Goal: Obtain resource: Download file/media

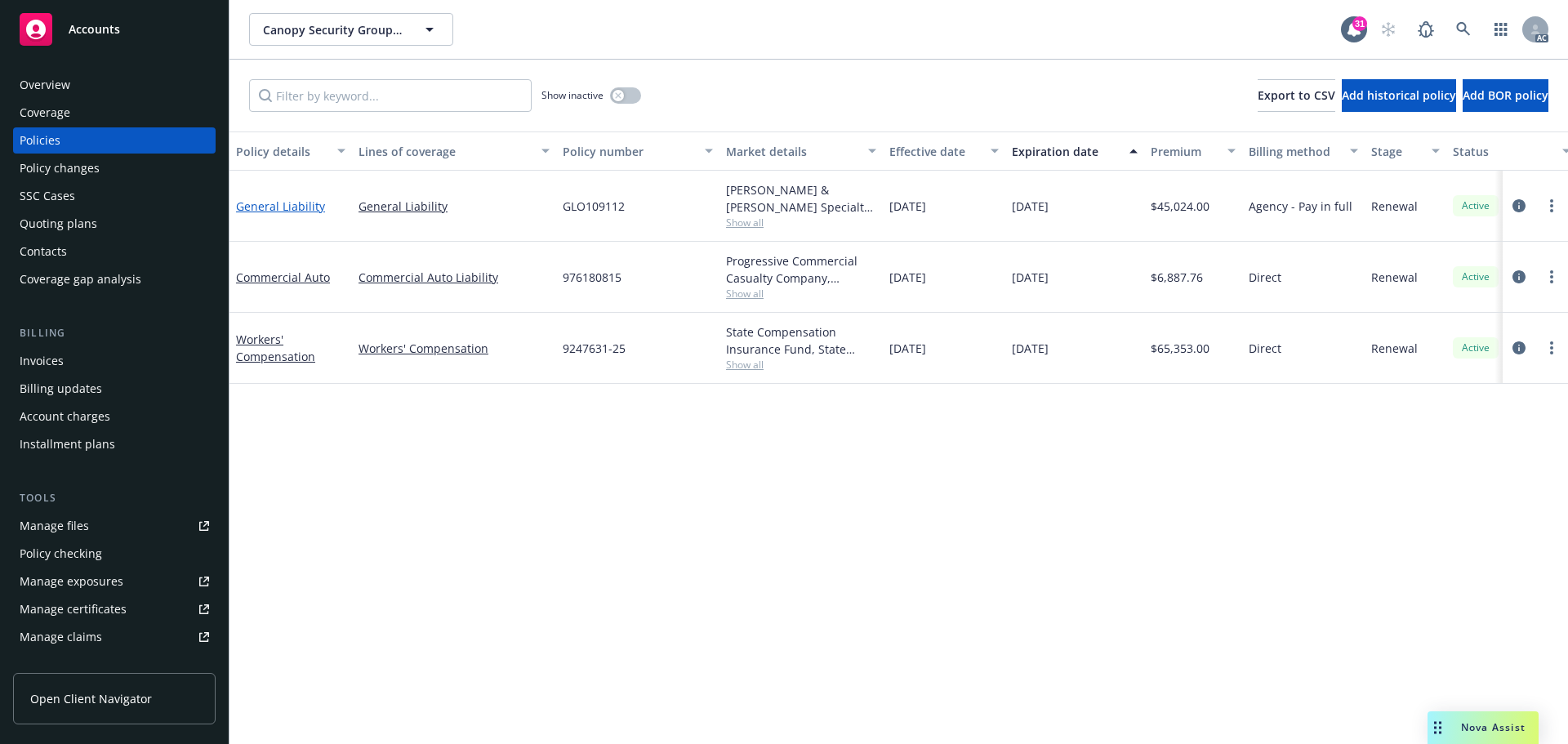
click at [294, 201] on link "General Liability" at bounding box center [280, 206] width 89 height 16
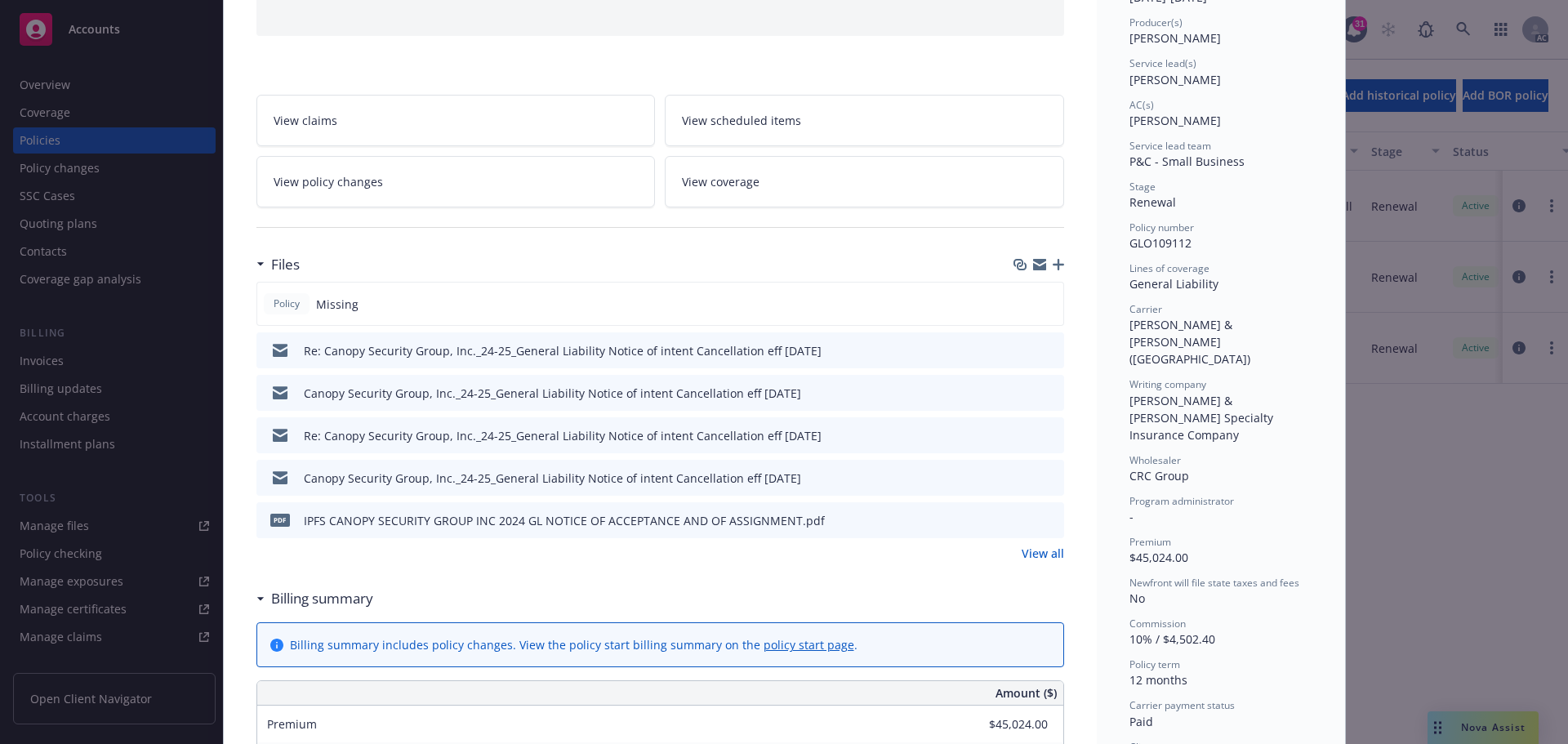
scroll to position [245, 0]
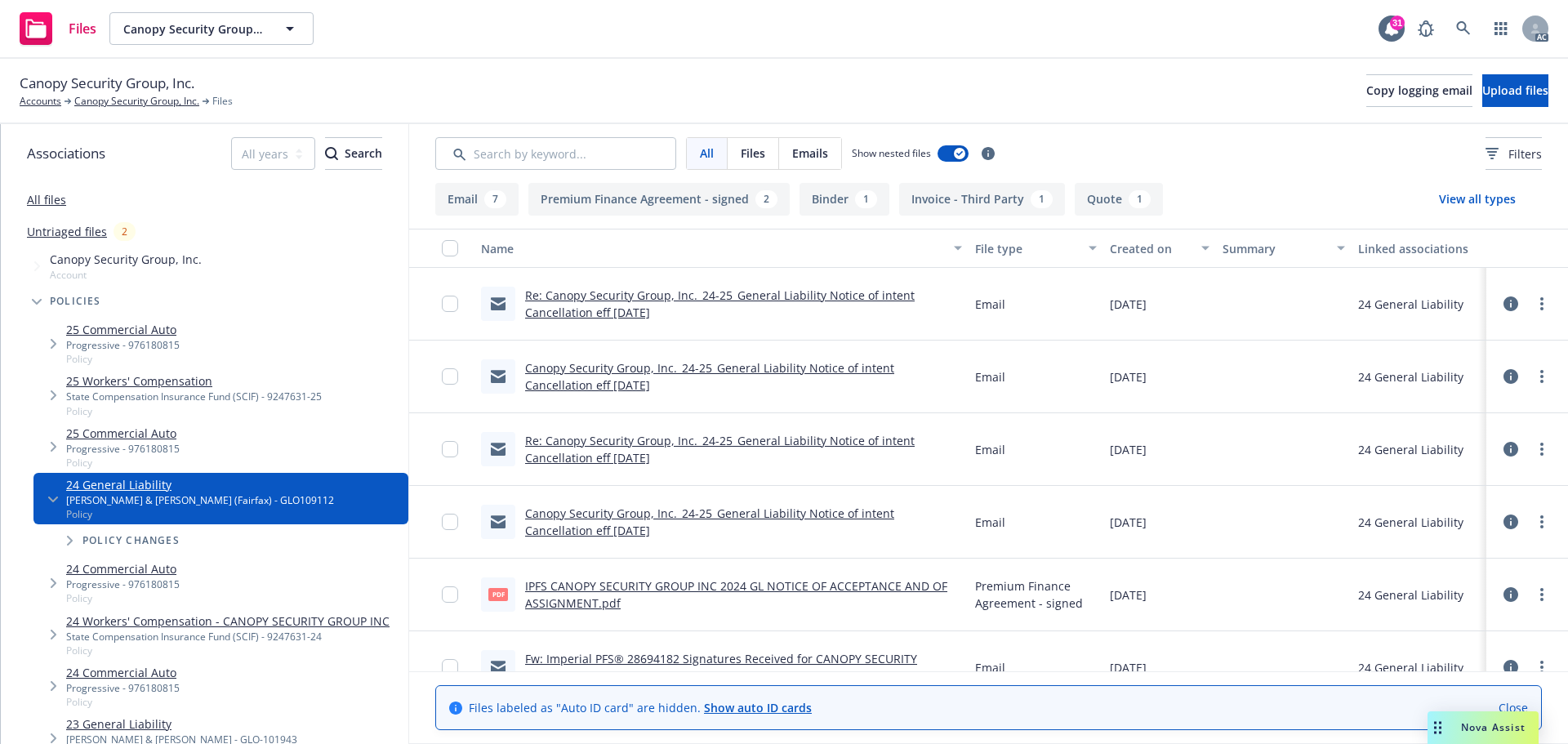
click at [1141, 243] on div "Created on" at bounding box center [1150, 249] width 82 height 17
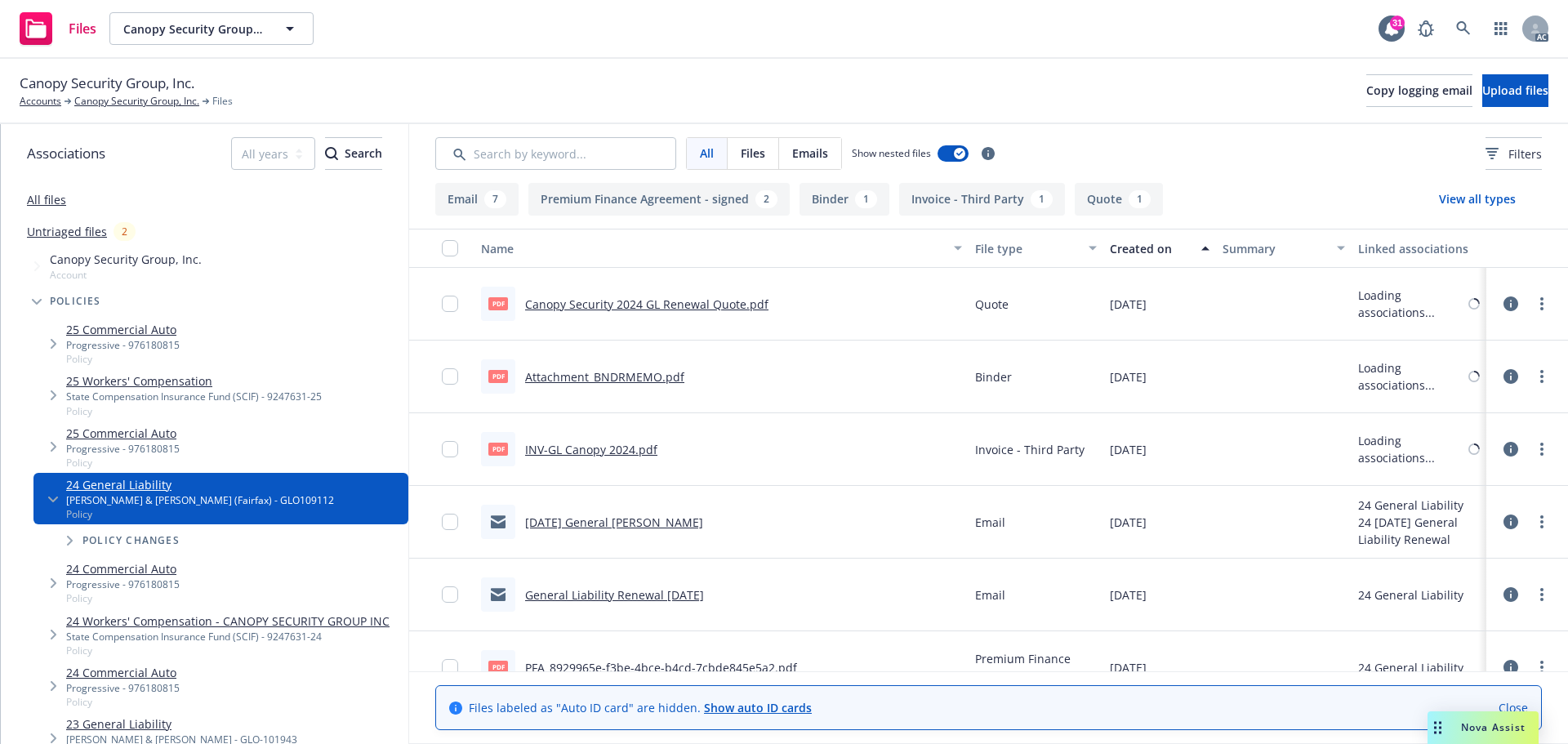
click at [1141, 243] on div "Created on" at bounding box center [1150, 249] width 82 height 17
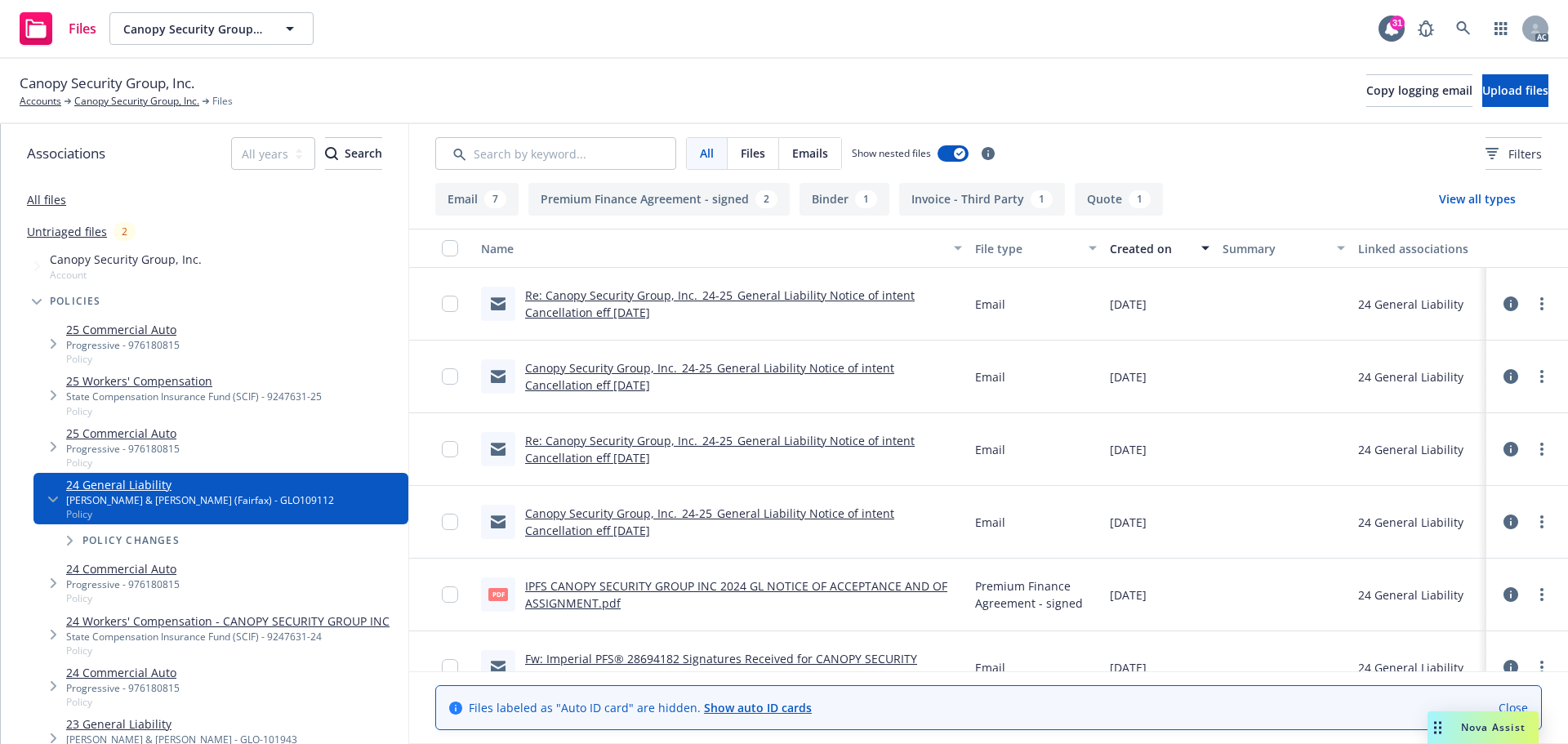
click at [477, 197] on button "Email 7" at bounding box center [477, 199] width 83 height 32
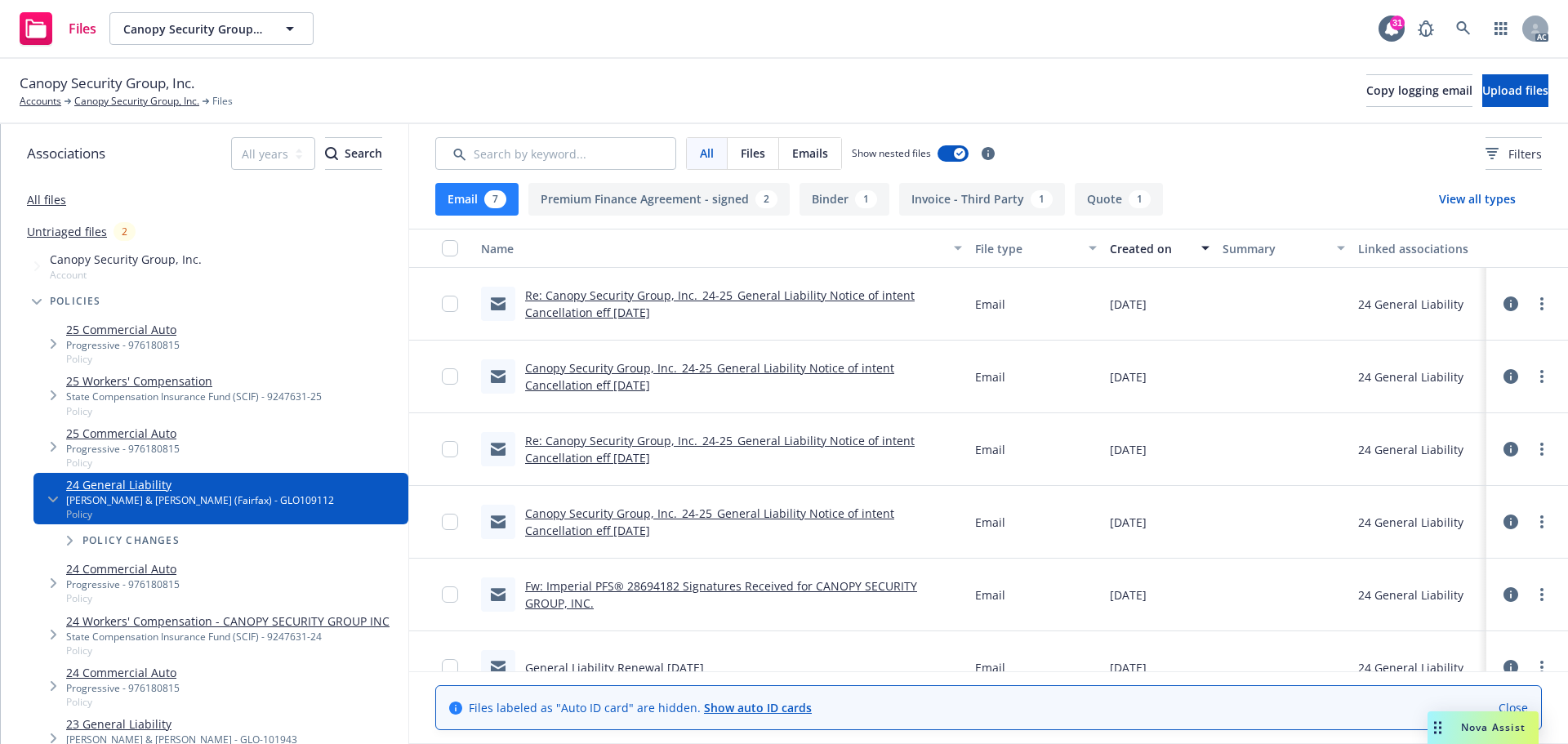
click at [52, 202] on link "All files" at bounding box center [46, 200] width 39 height 16
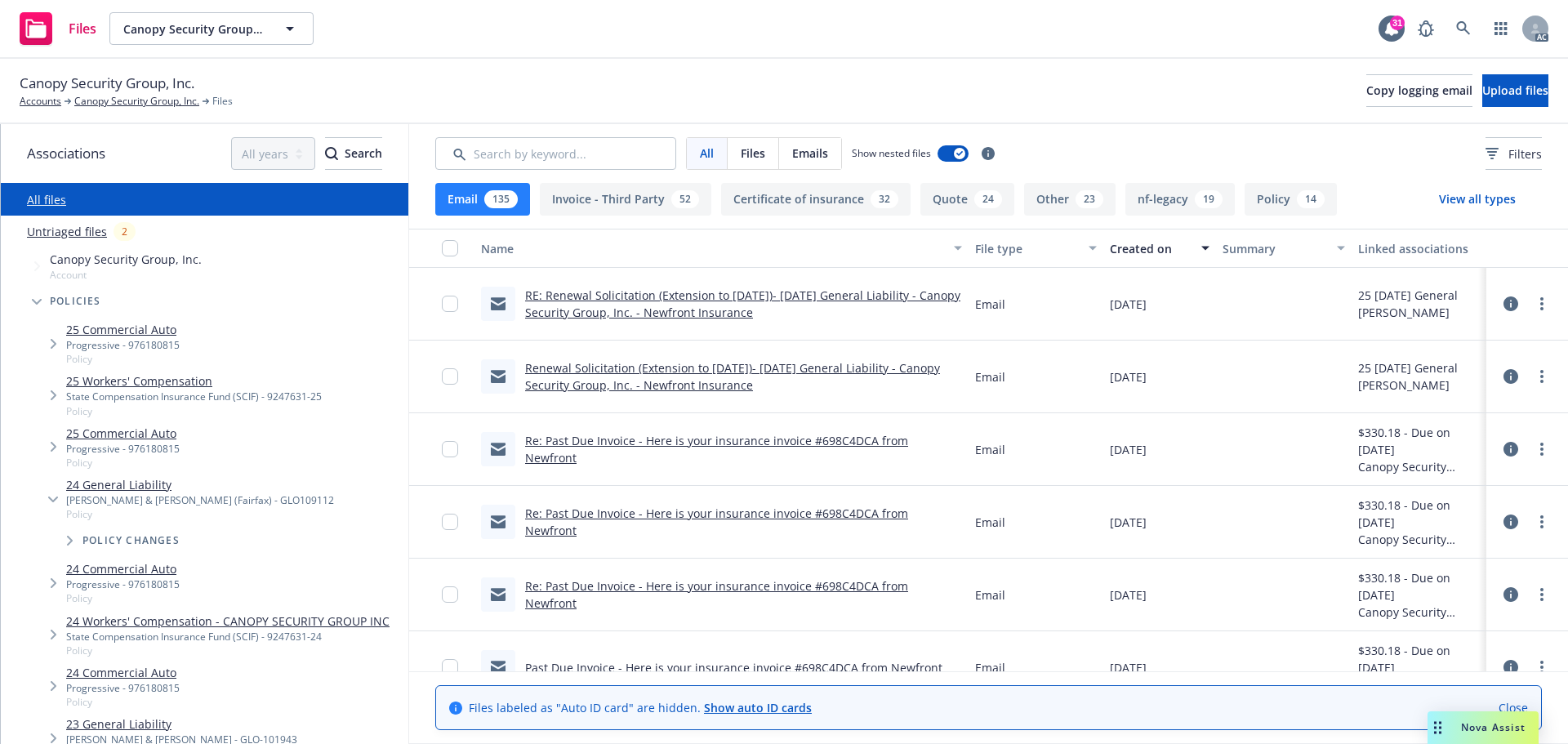
click at [751, 313] on link "RE: Renewal Solicitation (Extension to 3/19/26)- 11/30/25 General Liability - C…" at bounding box center [742, 304] width 435 height 32
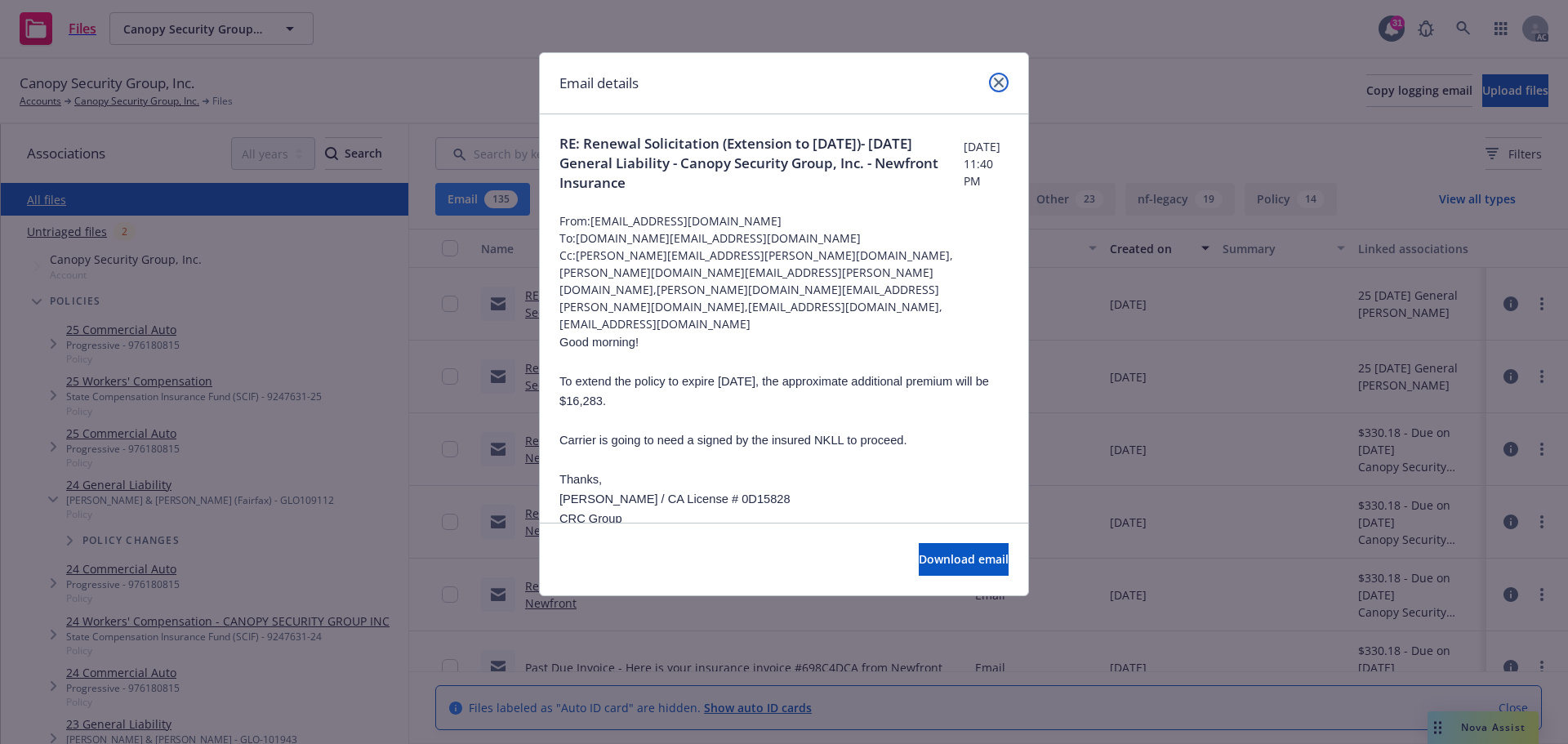
click at [994, 82] on icon "close" at bounding box center [999, 82] width 10 height 10
